Goal: Task Accomplishment & Management: Use online tool/utility

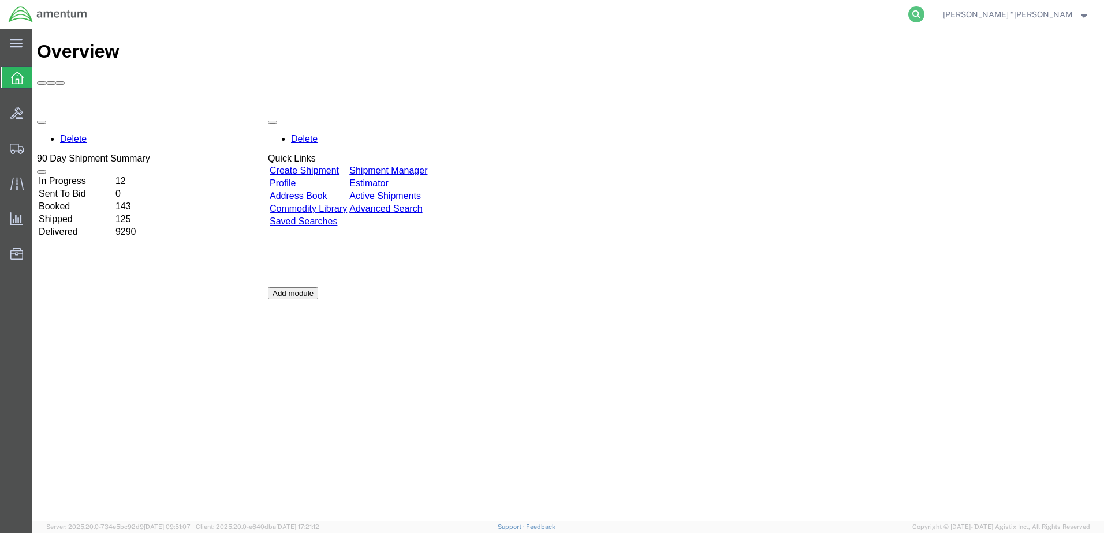
click at [924, 14] on icon at bounding box center [916, 14] width 16 height 16
click at [806, 19] on input "search" at bounding box center [732, 15] width 351 height 28
type input "393808610142"
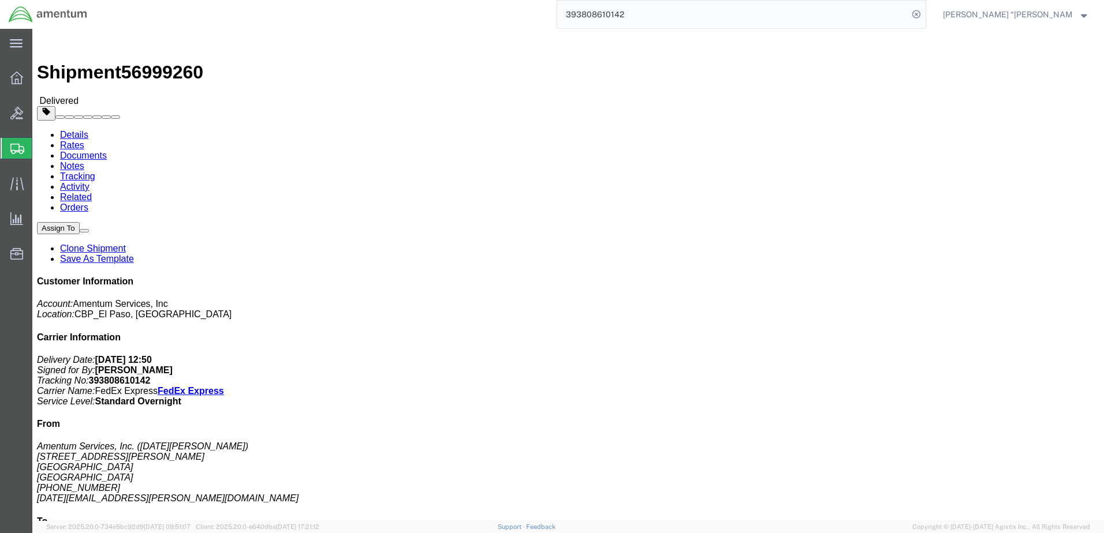
click link "Clone Shipment"
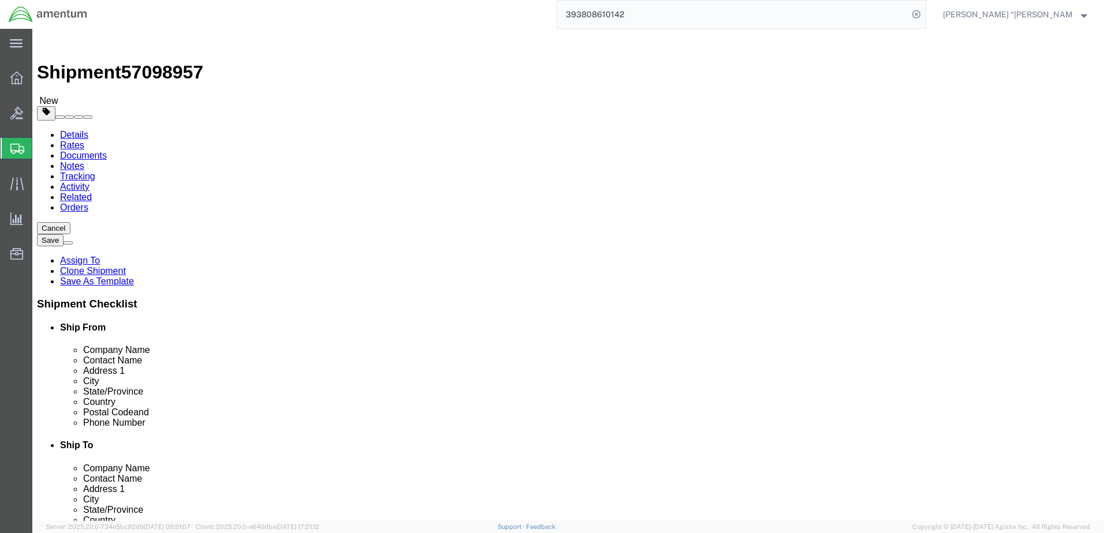
select select "49939"
select select "49920"
drag, startPoint x: 797, startPoint y: 132, endPoint x: 444, endPoint y: 193, distance: 357.9
click span
select select "49920"
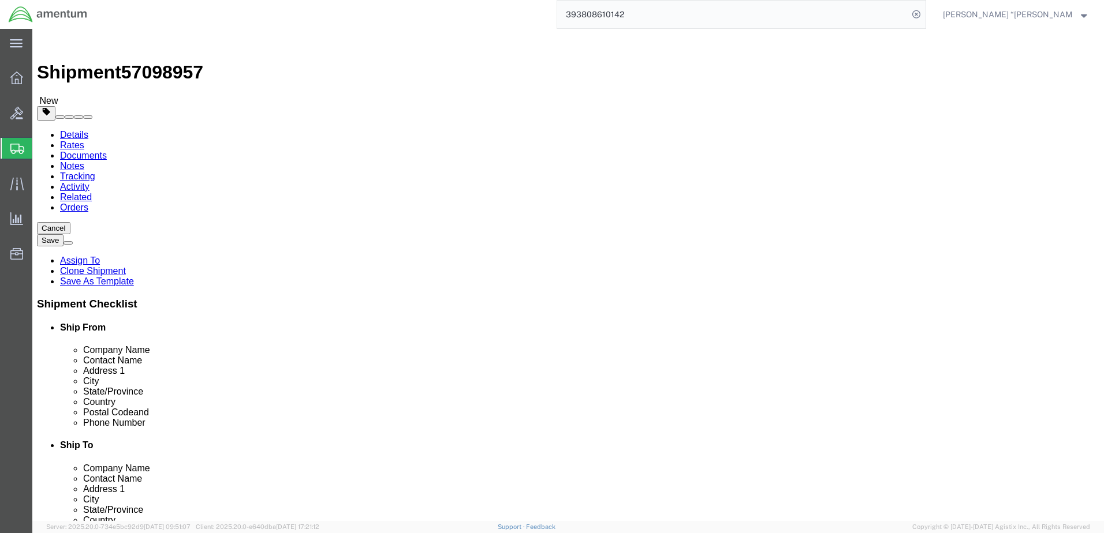
type input "Amentum Services, Inc"
type input "SUPPLY DEPARTMENT"
type input "[GEOGRAPHIC_DATA]"
select select "MT"
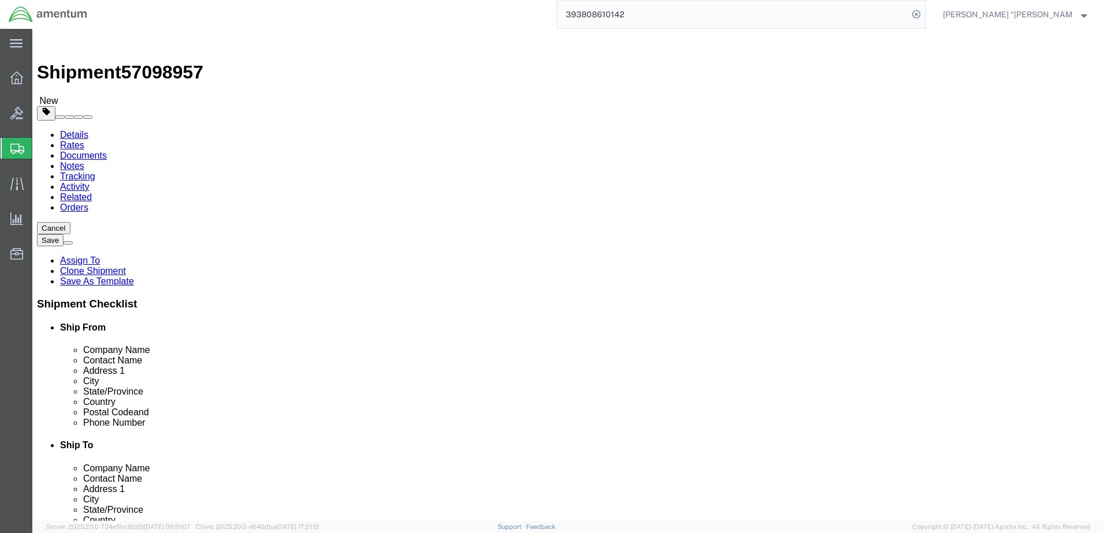
type input "59404"
type input "[PHONE_NUMBER]"
type input "[PERSON_NAME][EMAIL_ADDRESS][PERSON_NAME][DOMAIN_NAME]"
select select "49939"
type input "Amentum Services, Inc."
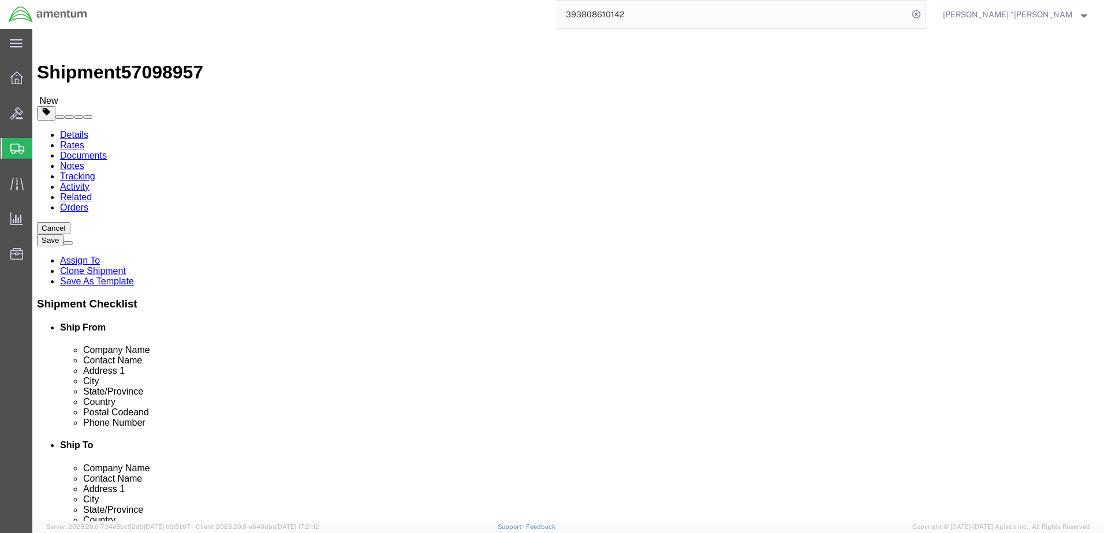
type input "[DATE][PERSON_NAME]"
type input "[STREET_ADDRESS][PERSON_NAME]"
type input "[GEOGRAPHIC_DATA]"
select select "[GEOGRAPHIC_DATA]"
type input "79906"
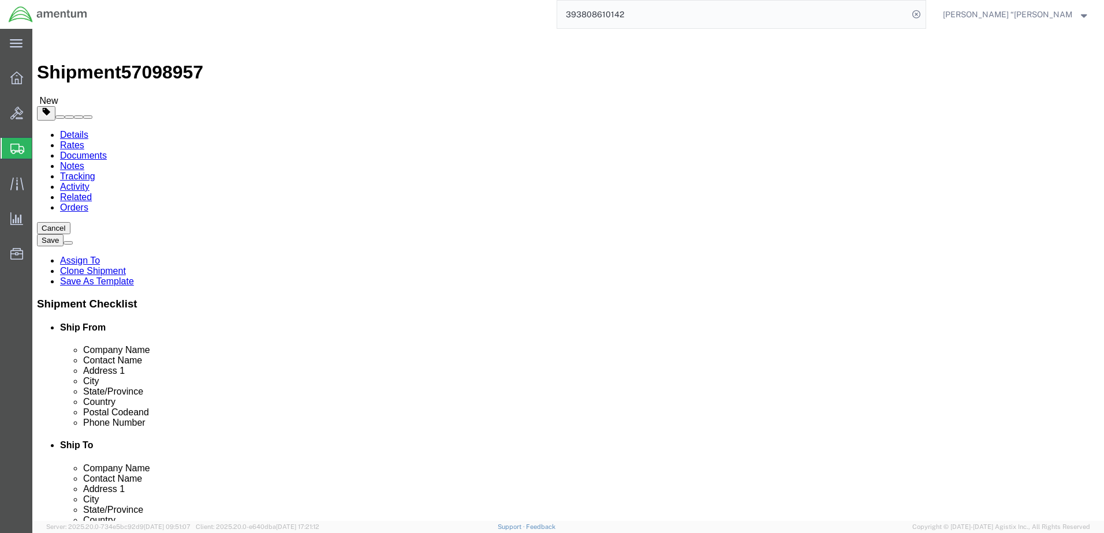
type input "[PHONE_NUMBER]"
type input "[DATE][EMAIL_ADDRESS][PERSON_NAME][DOMAIN_NAME]"
drag, startPoint x: 674, startPoint y: 166, endPoint x: 662, endPoint y: 167, distance: 12.8
drag, startPoint x: 664, startPoint y: 219, endPoint x: 552, endPoint y: 219, distance: 112.6
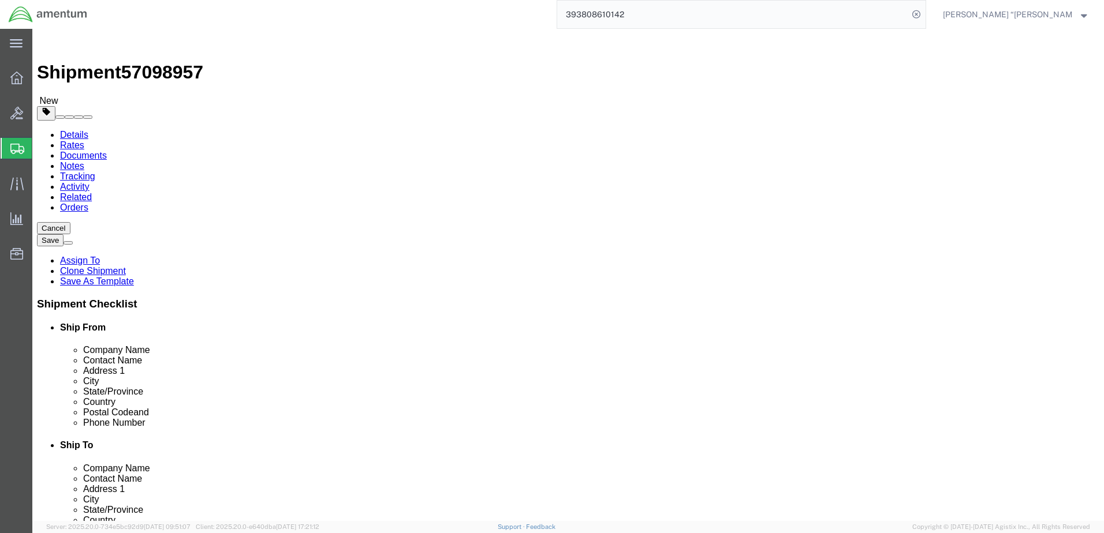
click div "Company Name Amentum Services, Inc."
drag, startPoint x: 631, startPoint y: 237, endPoint x: 606, endPoint y: 238, distance: 24.8
click input "N"
type input "N"
drag, startPoint x: 695, startPoint y: 265, endPoint x: 565, endPoint y: 256, distance: 130.2
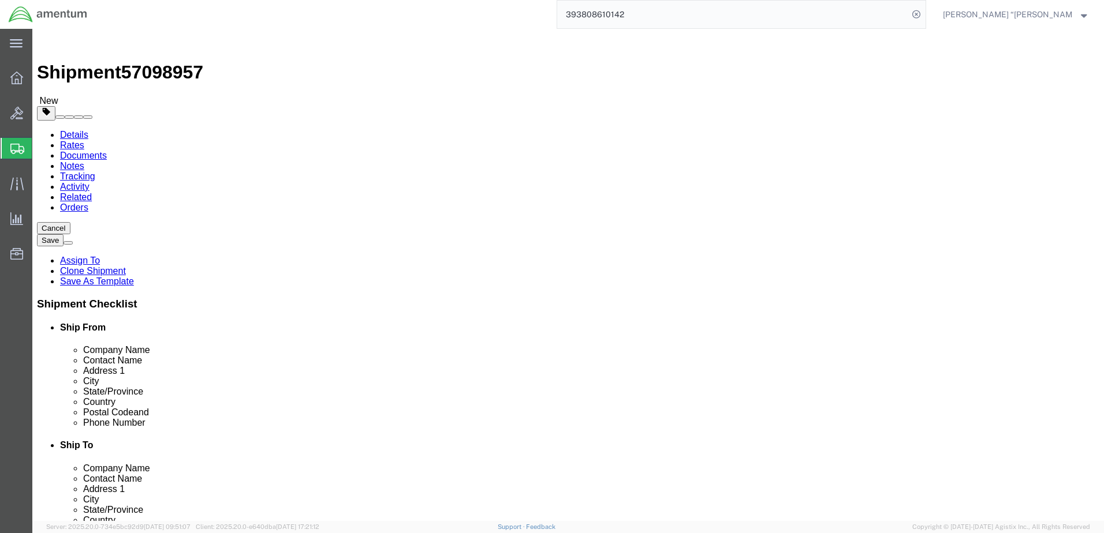
click div "[STREET_ADDRESS][PERSON_NAME]"
select select
drag, startPoint x: 614, startPoint y: 309, endPoint x: 563, endPoint y: 300, distance: 51.5
click div "[GEOGRAPHIC_DATA]"
select select
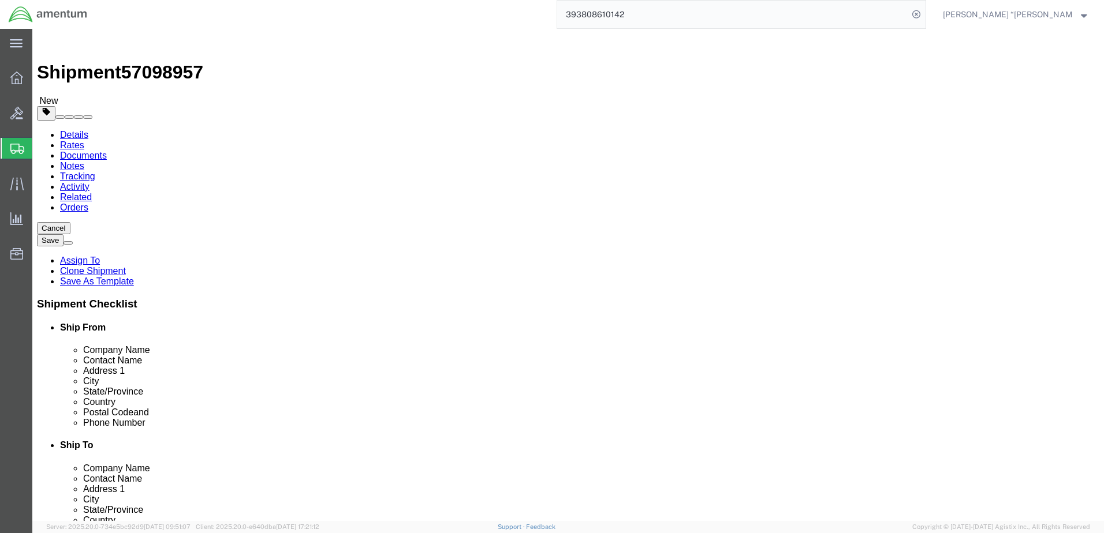
scroll to position [485, 0]
drag, startPoint x: 611, startPoint y: 326, endPoint x: 531, endPoint y: 323, distance: 80.3
drag, startPoint x: 610, startPoint y: 371, endPoint x: 525, endPoint y: 361, distance: 85.4
click div "Location My Profile Location [PHONE_NUMBER] [PHONE_NUMBER] [PHONE_NUMBER] [PHON…"
select select
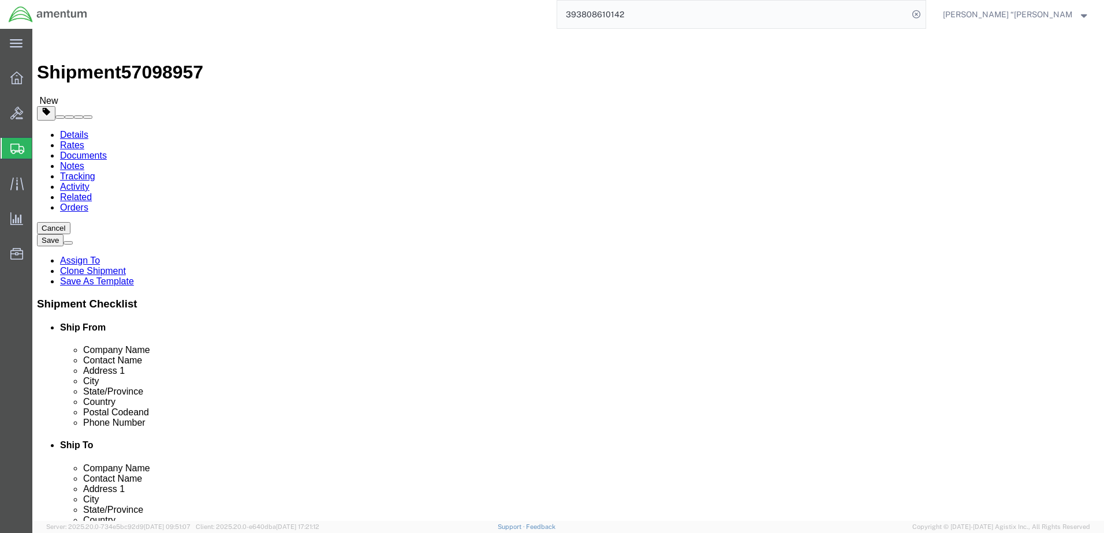
click input "N"
click input "text"
type input "shotover"
click p "- SHOTOVER SYSTEMS - ([PERSON_NAME]) [STREET_ADDRESS]"
select select
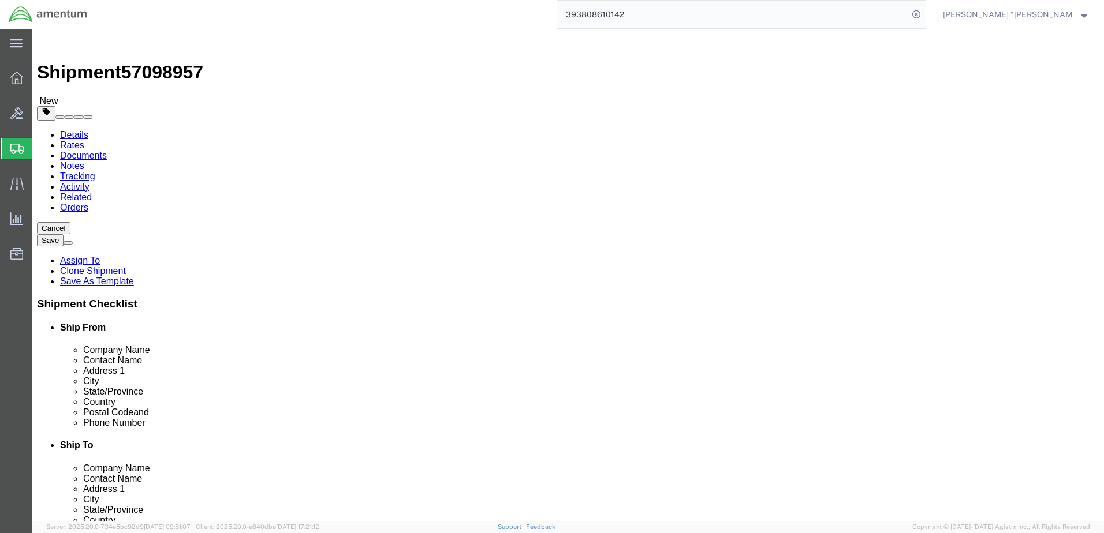
type input "SHOTOVER SYSTEMS"
type input "[PERSON_NAME]"
type input "[STREET_ADDRESS]"
type input "SUITE 101"
type input "BOULDER"
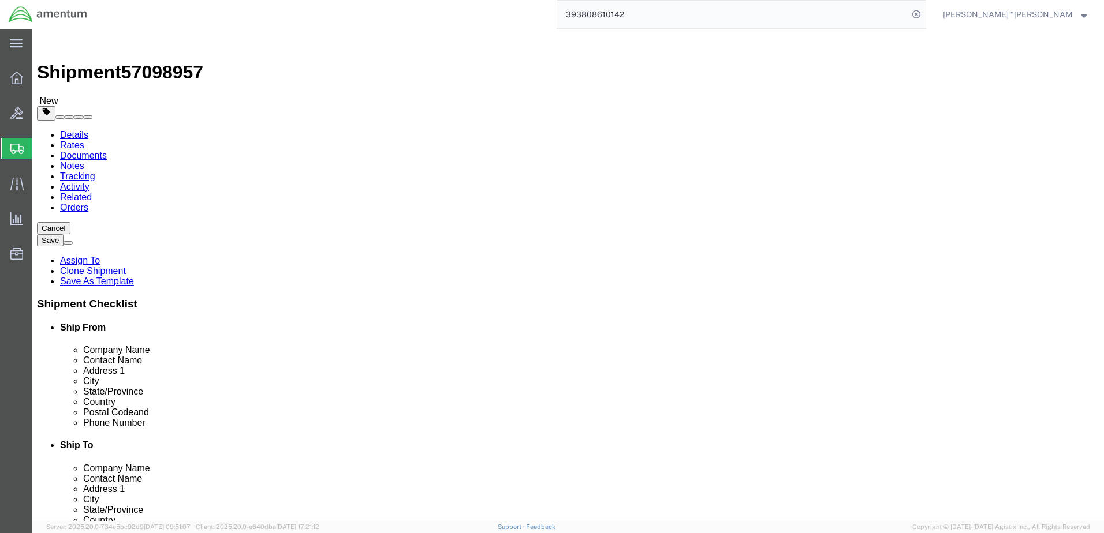
type input "80301"
type input "7207443300"
type input "388"
type input "[PERSON_NAME][EMAIL_ADDRESS][DOMAIN_NAME]"
select select "CO"
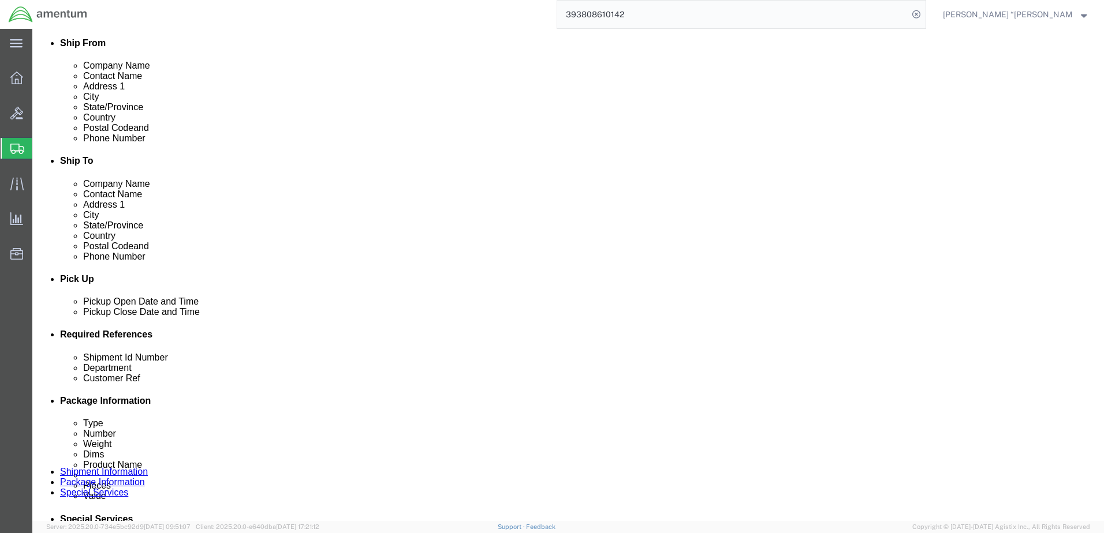
scroll to position [346, 0]
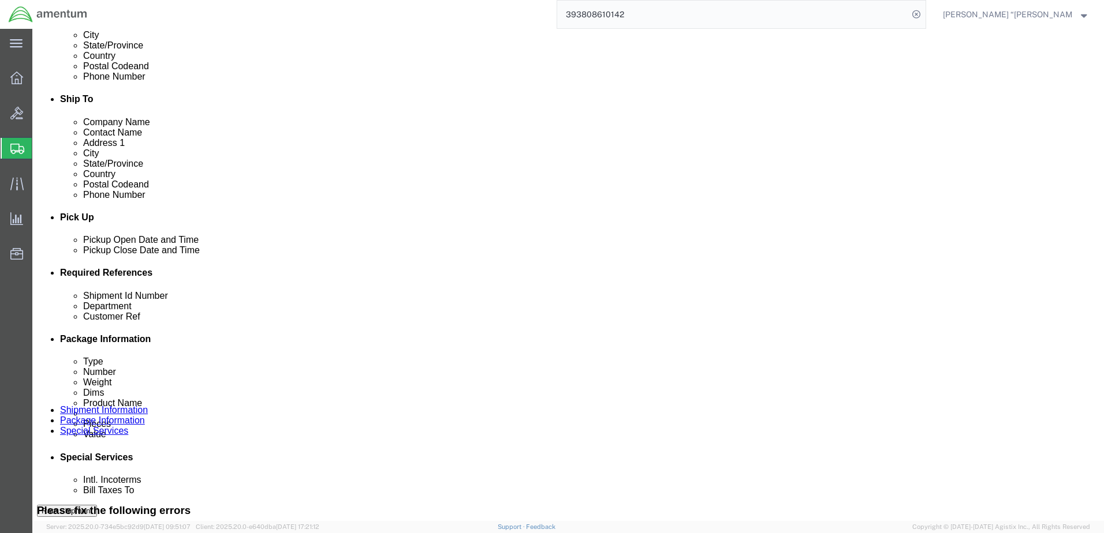
type input "SHOTOVER SYSTEMS"
drag, startPoint x: 208, startPoint y: 416, endPoint x: 135, endPoint y: 412, distance: 73.4
click div "Shipment Id Number 573-007265"
type input "cbp0044994"
drag, startPoint x: 746, startPoint y: 413, endPoint x: 617, endPoint y: 431, distance: 130.0
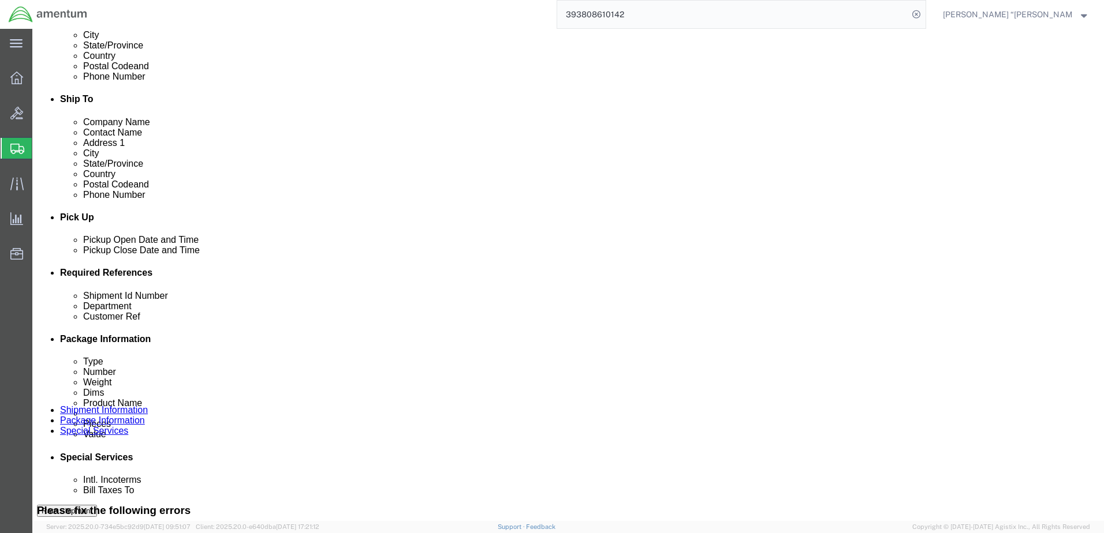
click div "Shipment Id Number cbp0044994 Department CBP Customer Ref 573-007265 Select Acc…"
type input "cbp0044994"
click button "Add reference"
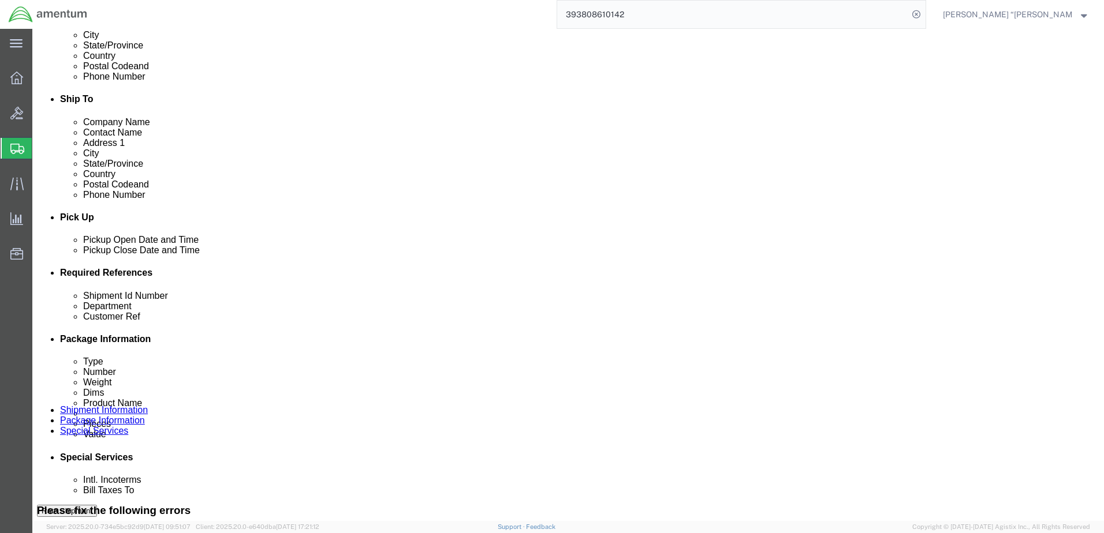
click select "Select Account Type Activity ID Airline Appointment Number ASN Batch Request # …"
select select "SERLNUM"
click select "Select Account Type Activity ID Airline Appointment Number ASN Batch Request # …"
click input "text"
type input "170705"
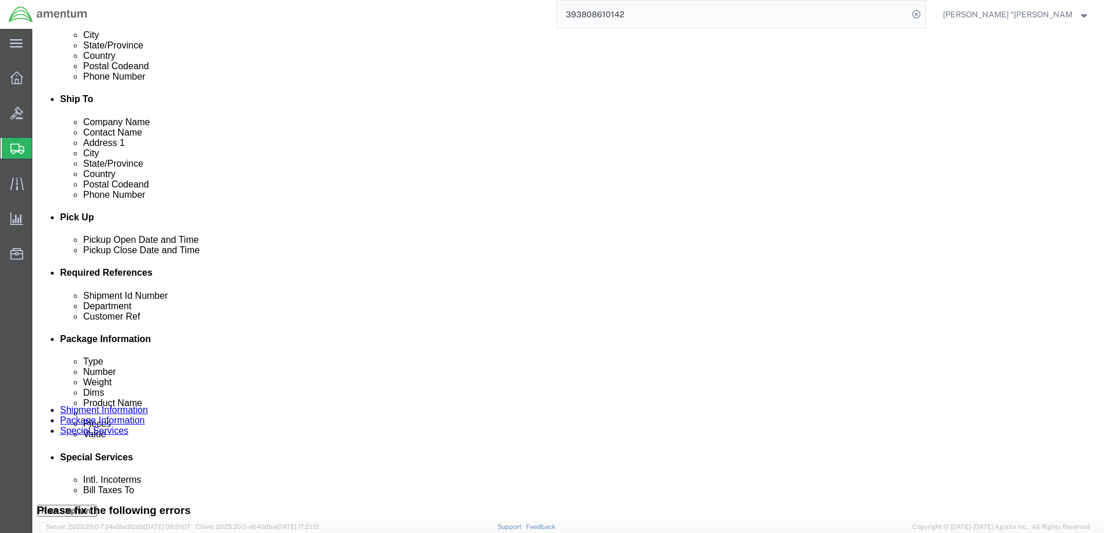
click select "Select Account Type Activity ID Airline Appointment Number ASN Batch Request # …"
click input "cbp0044994"
type input "CBP0044994"
click input "cbp0044994"
type input "CBP0044994"
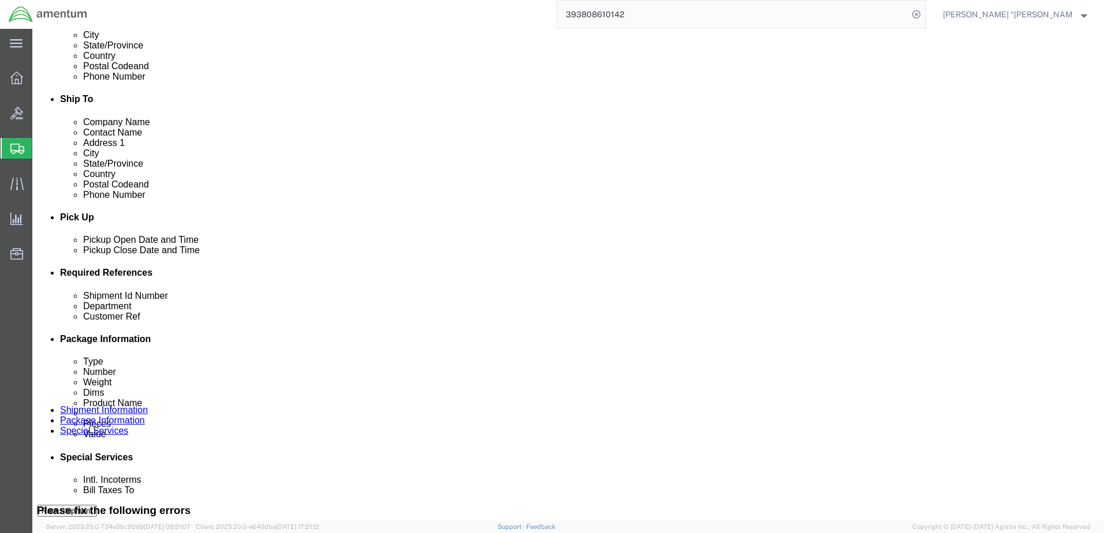
click select "Select Account Type Activity ID Airline Appointment Number ASN Batch Request # …"
select select "PROJNUM"
click select "Select Account Type Activity ID Airline Appointment Number ASN Batch Request # …"
click input "text"
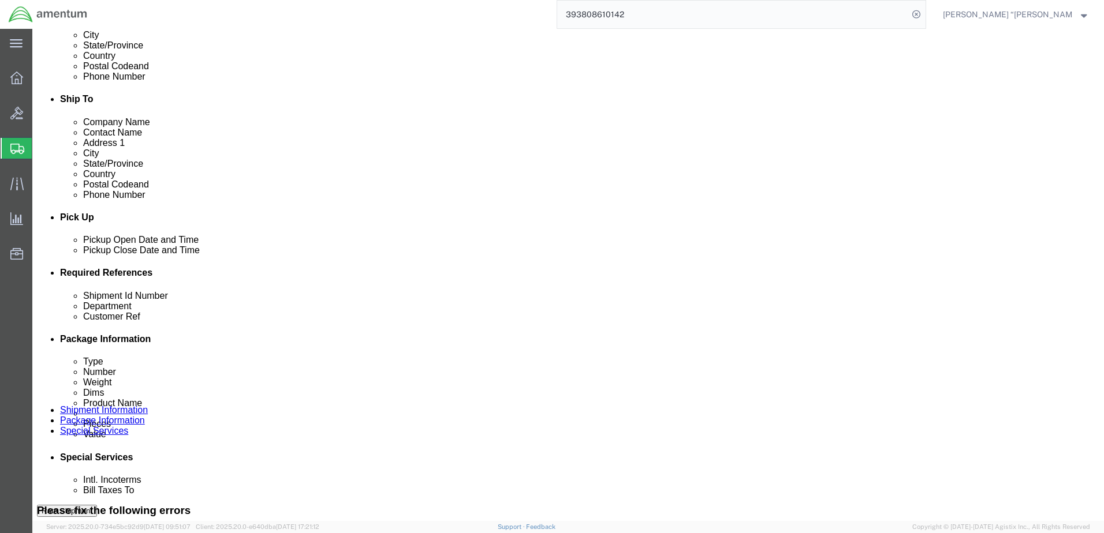
type input "6118.04.03.2219.000.GFL.0000"
click select "Select Account Type Activity ID Airline Appointment Number ASN Batch Request # …"
click icon "button"
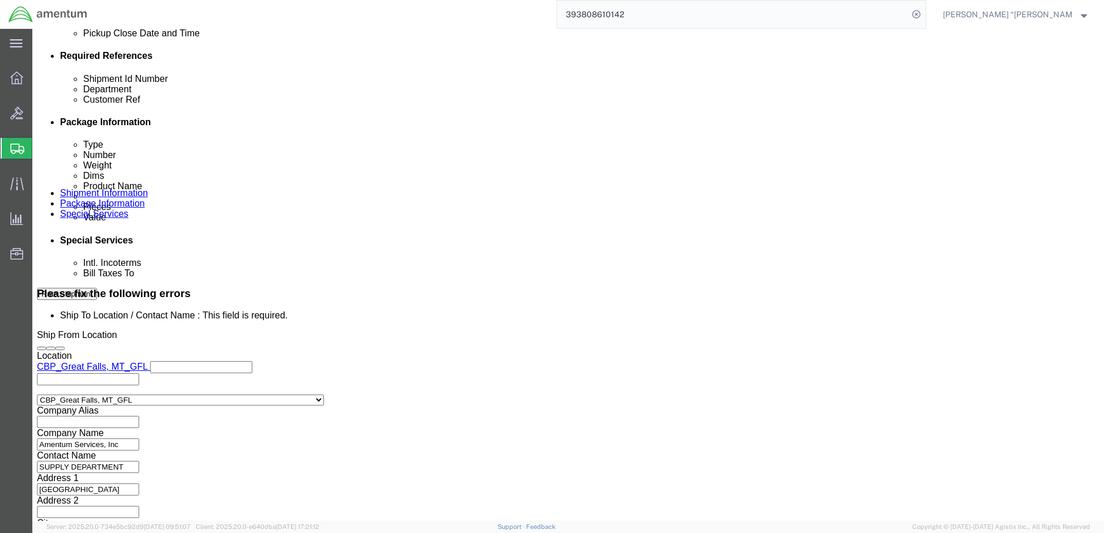
scroll to position [569, 0]
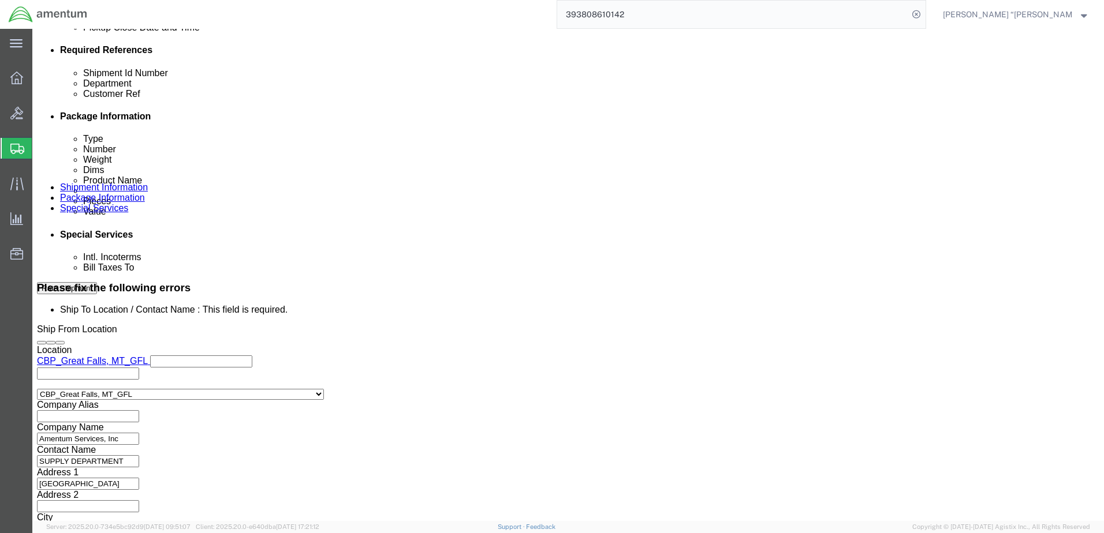
click button "Continue"
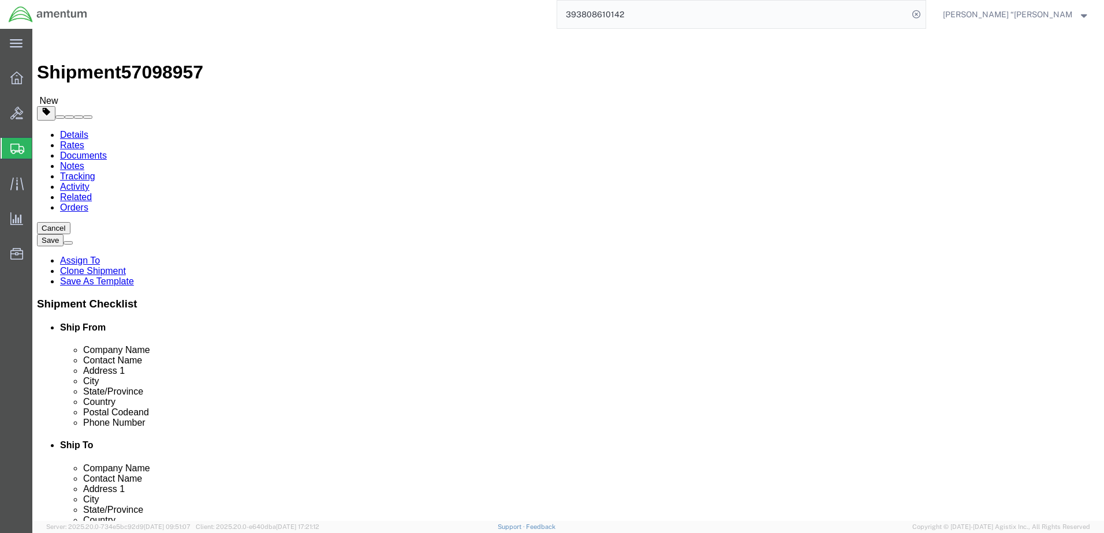
click button "Rate Shipment"
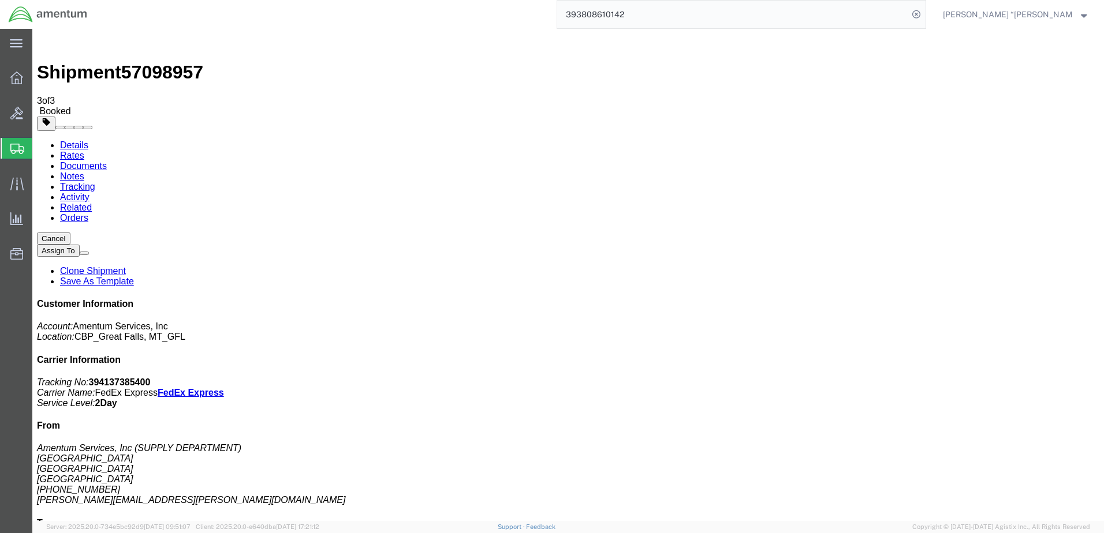
drag, startPoint x: 1005, startPoint y: 177, endPoint x: 943, endPoint y: 175, distance: 61.8
click at [943, 378] on p "Tracking No: 394137385400 Carrier Name: FedEx Express FedEx Express Service Lev…" at bounding box center [568, 393] width 1062 height 31
copy b "394137385400"
